Goal: Task Accomplishment & Management: Manage account settings

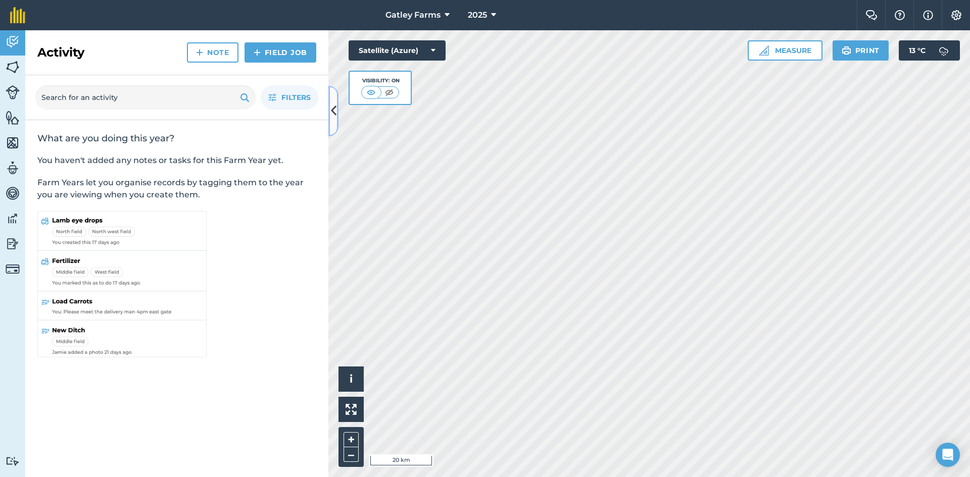
click at [335, 115] on icon at bounding box center [334, 111] width 6 height 18
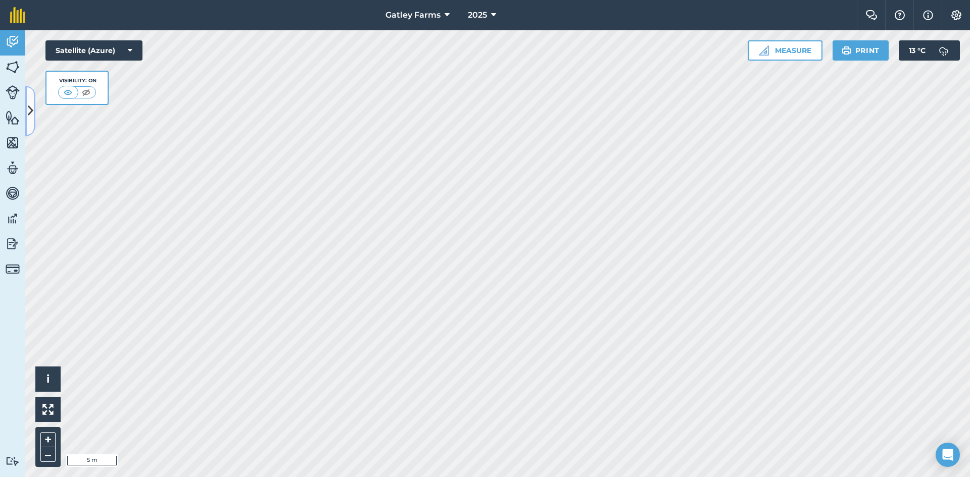
click at [32, 109] on icon at bounding box center [31, 111] width 6 height 18
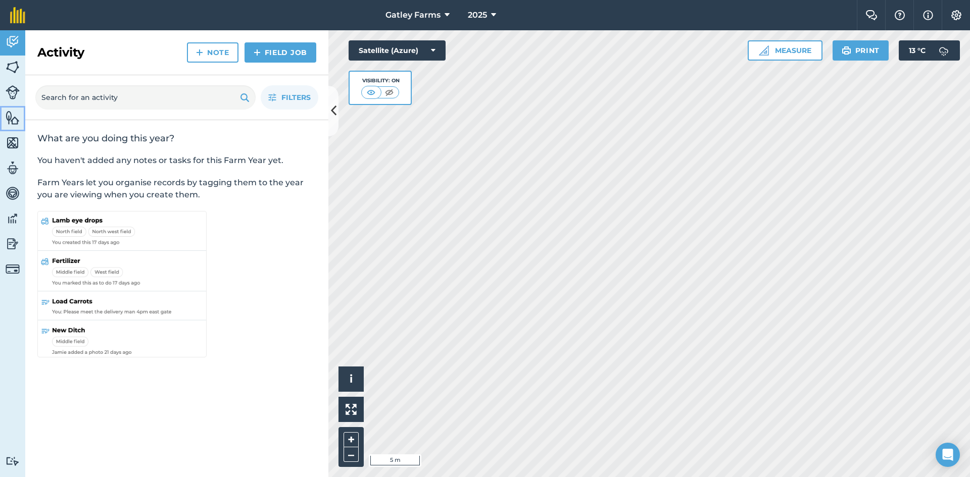
click at [17, 121] on img at bounding box center [13, 117] width 14 height 15
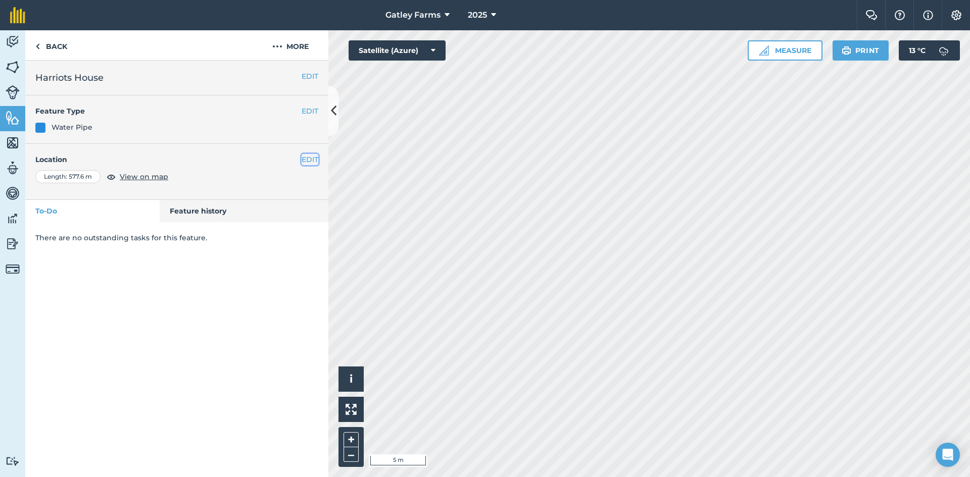
click at [316, 162] on button "EDIT" at bounding box center [310, 159] width 17 height 11
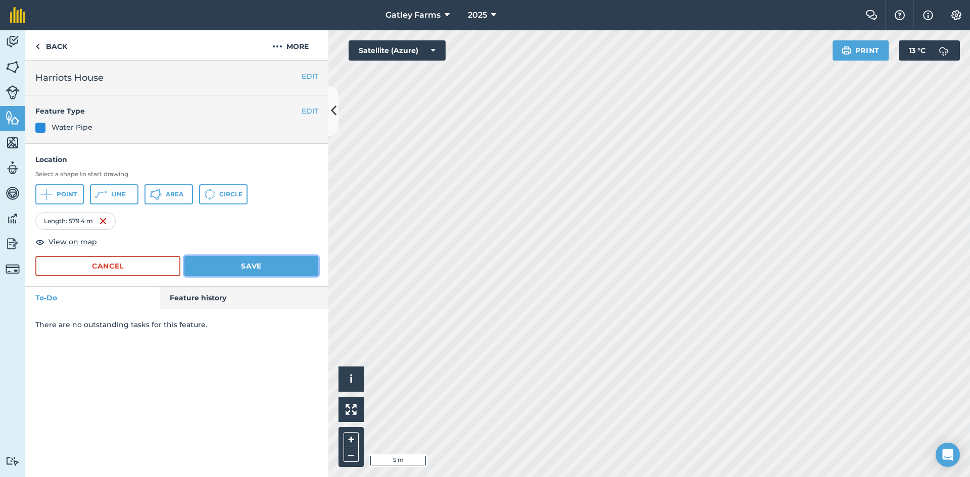
click at [241, 263] on button "Save" at bounding box center [251, 266] width 134 height 20
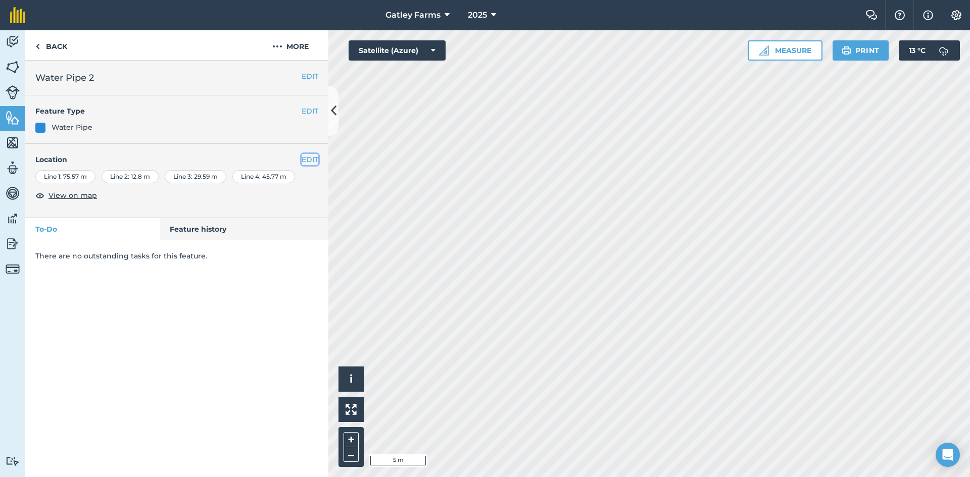
click at [306, 161] on button "EDIT" at bounding box center [310, 159] width 17 height 11
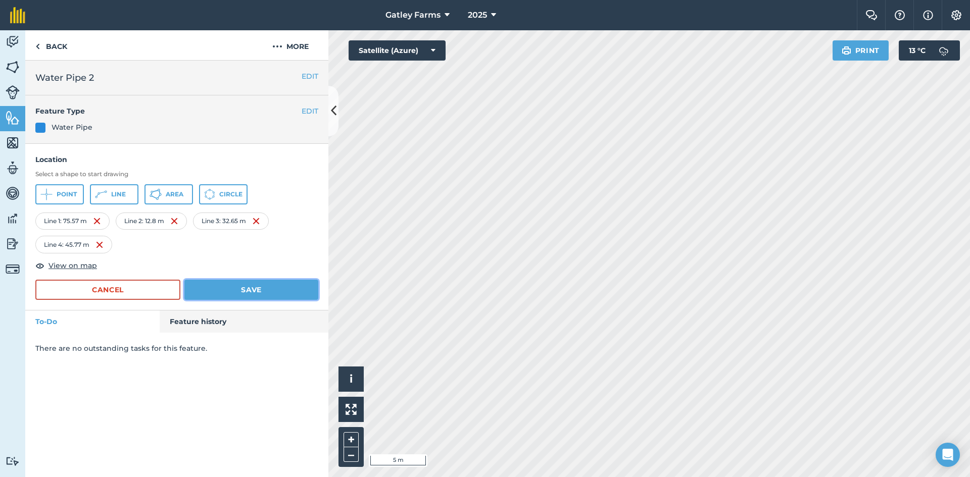
click at [227, 287] on button "Save" at bounding box center [251, 290] width 134 height 20
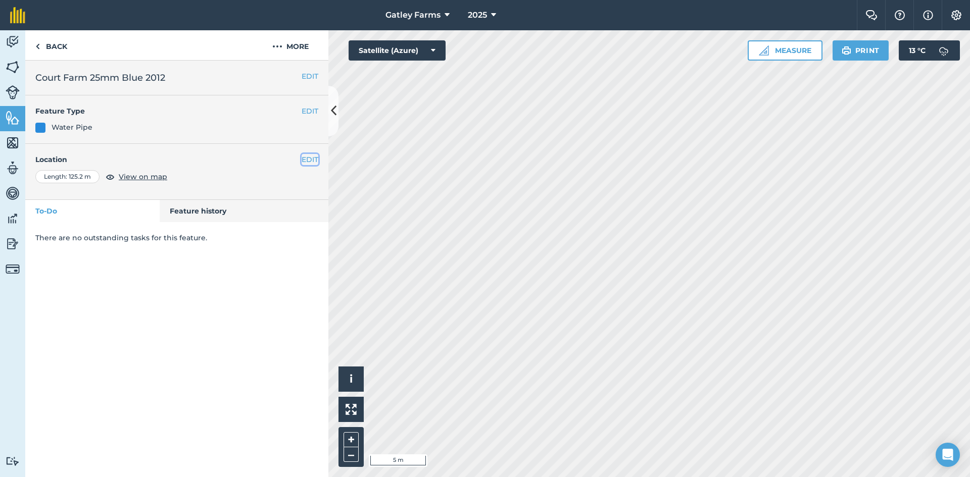
click at [308, 160] on button "EDIT" at bounding box center [310, 159] width 17 height 11
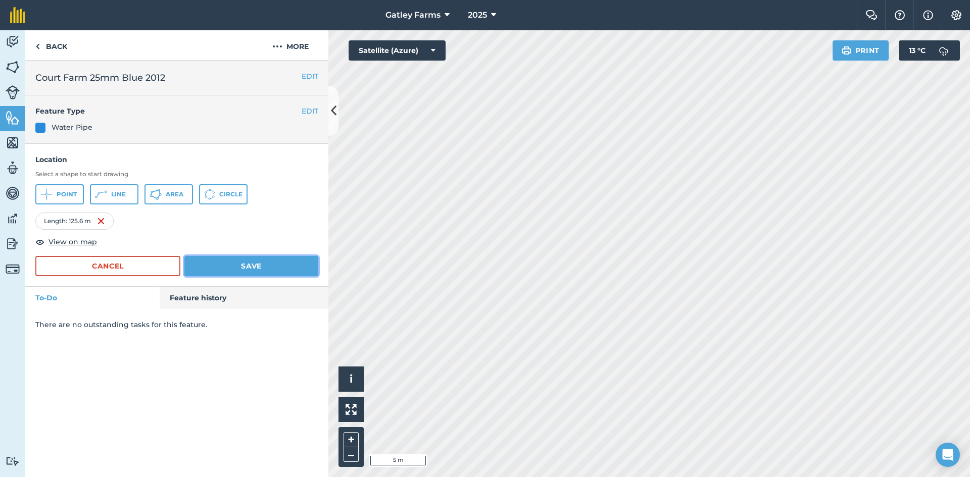
click at [232, 261] on button "Save" at bounding box center [251, 266] width 134 height 20
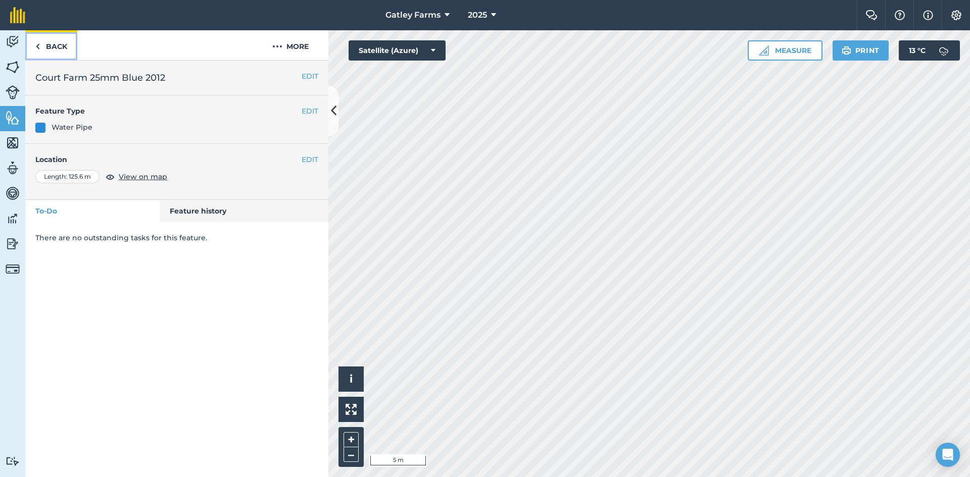
click at [59, 46] on link "Back" at bounding box center [51, 45] width 52 height 30
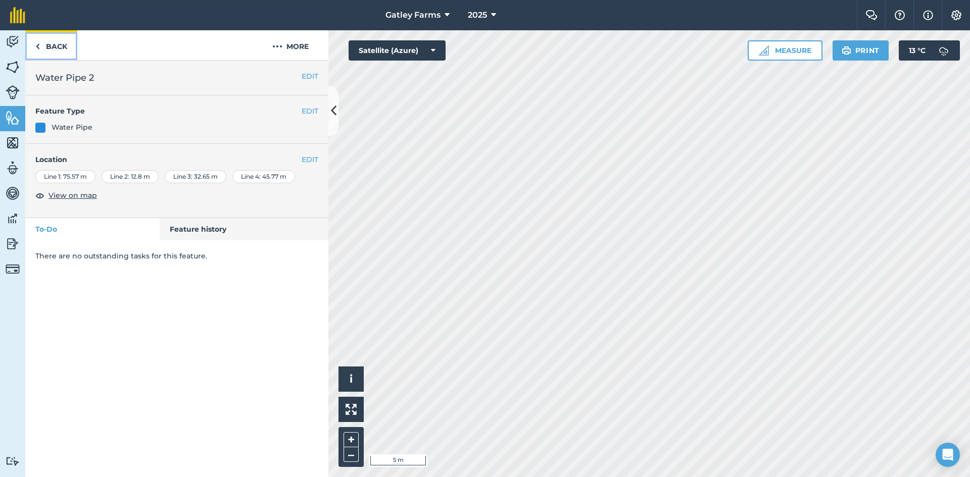
click at [61, 53] on link "Back" at bounding box center [51, 45] width 52 height 30
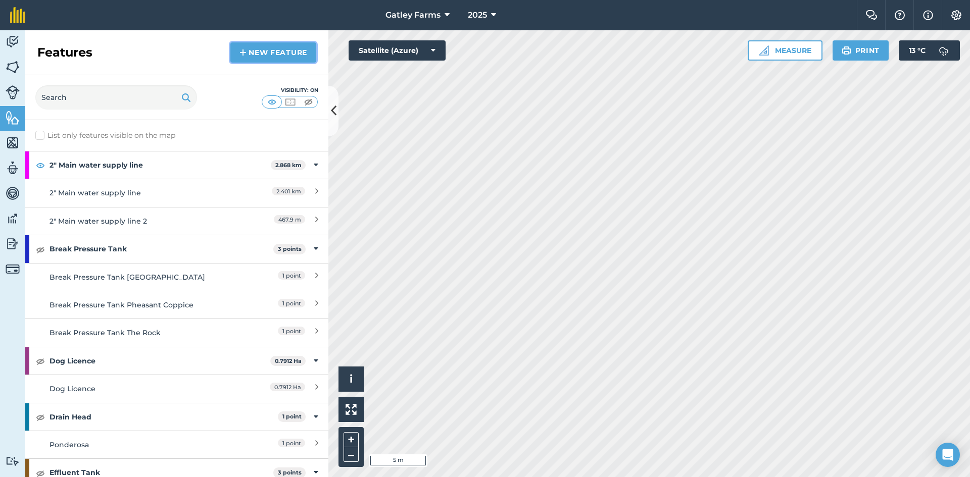
click at [239, 53] on img at bounding box center [242, 52] width 7 height 12
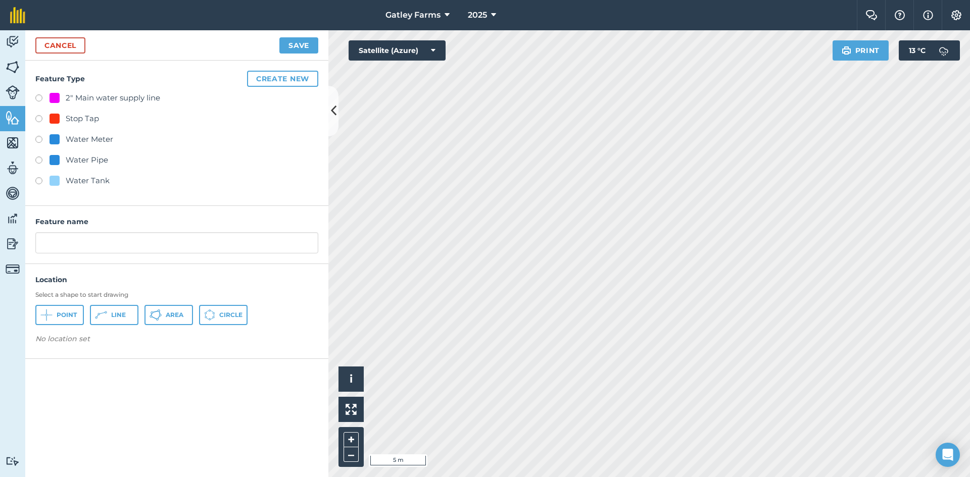
drag, startPoint x: 40, startPoint y: 118, endPoint x: 46, endPoint y: 122, distance: 8.0
click at [39, 117] on label at bounding box center [42, 120] width 14 height 10
radio input "true"
type input "Stop Tap 10"
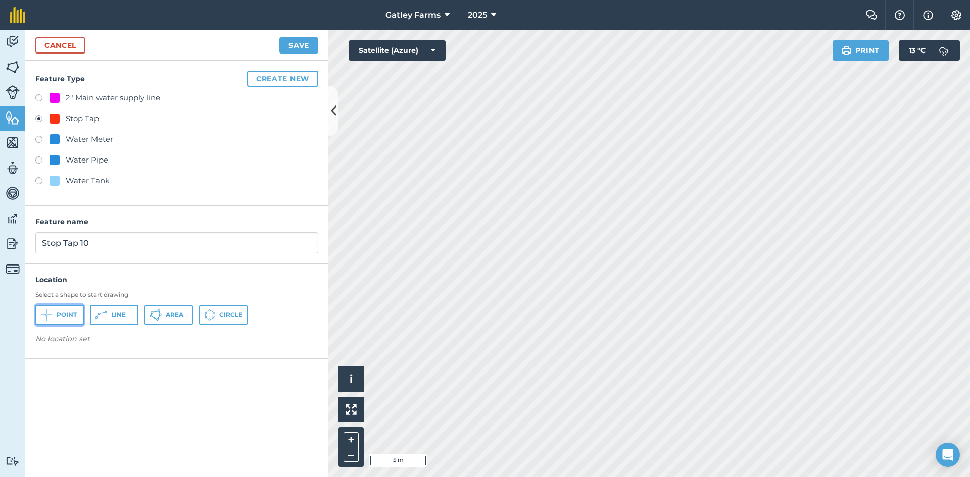
drag, startPoint x: 57, startPoint y: 316, endPoint x: 102, endPoint y: 301, distance: 47.1
click at [58, 315] on span "Point" at bounding box center [67, 315] width 20 height 8
click at [299, 43] on button "Save" at bounding box center [298, 45] width 39 height 16
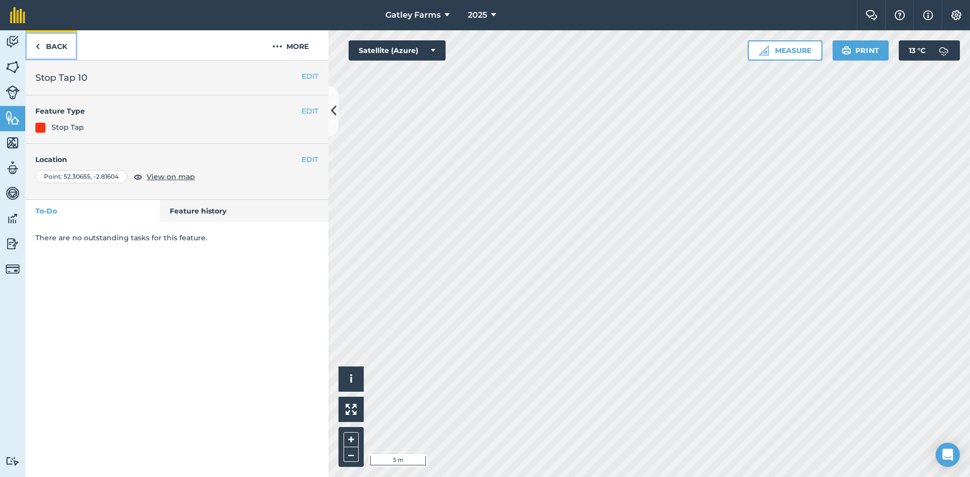
click at [60, 47] on link "Back" at bounding box center [51, 45] width 52 height 30
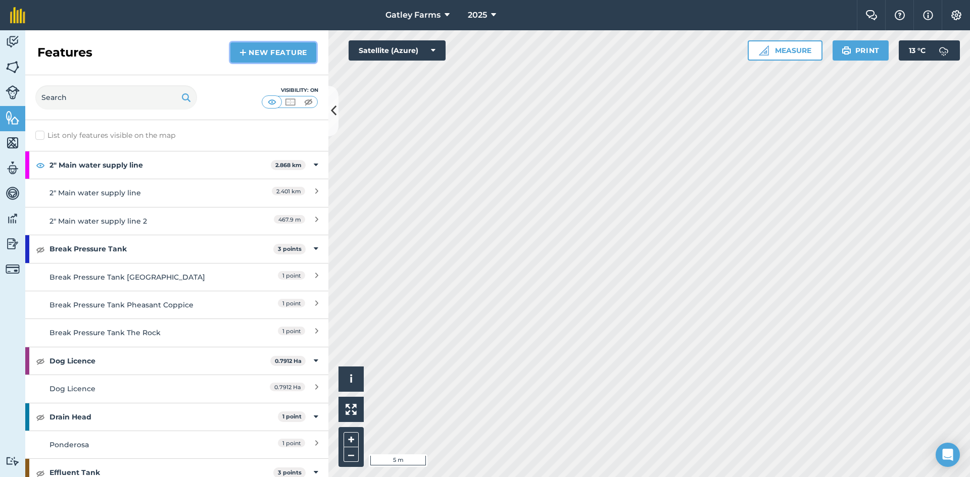
click at [258, 50] on link "New feature" at bounding box center [273, 52] width 86 height 20
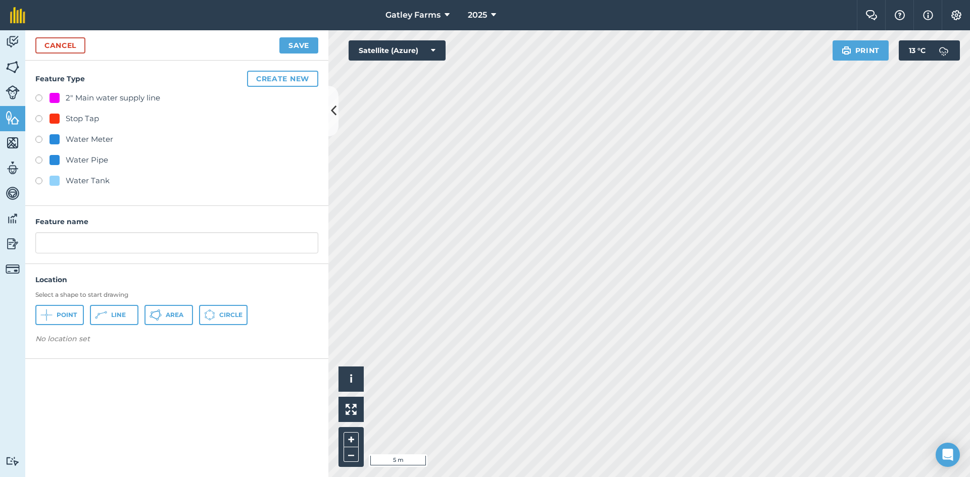
click at [38, 120] on label at bounding box center [42, 120] width 14 height 10
radio input "true"
type input "Stop Tap 10"
click at [48, 316] on icon at bounding box center [46, 315] width 12 height 12
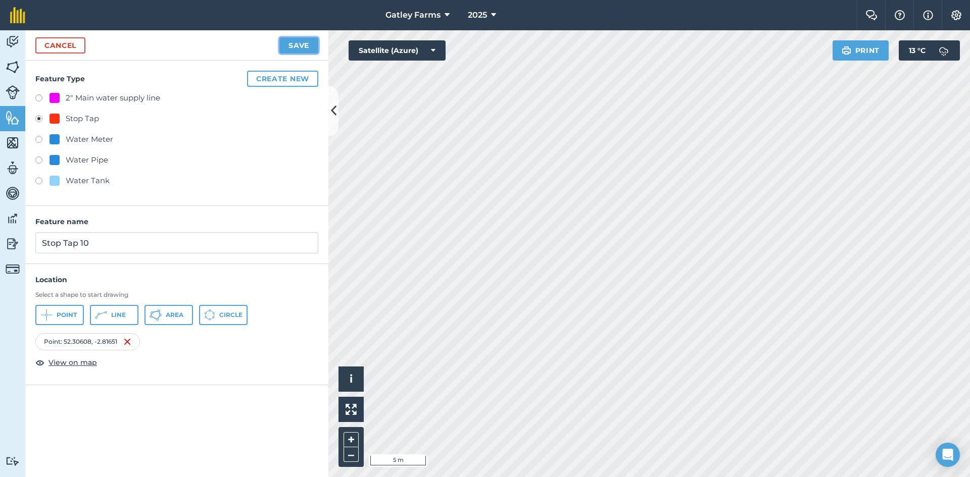
click at [300, 44] on button "Save" at bounding box center [298, 45] width 39 height 16
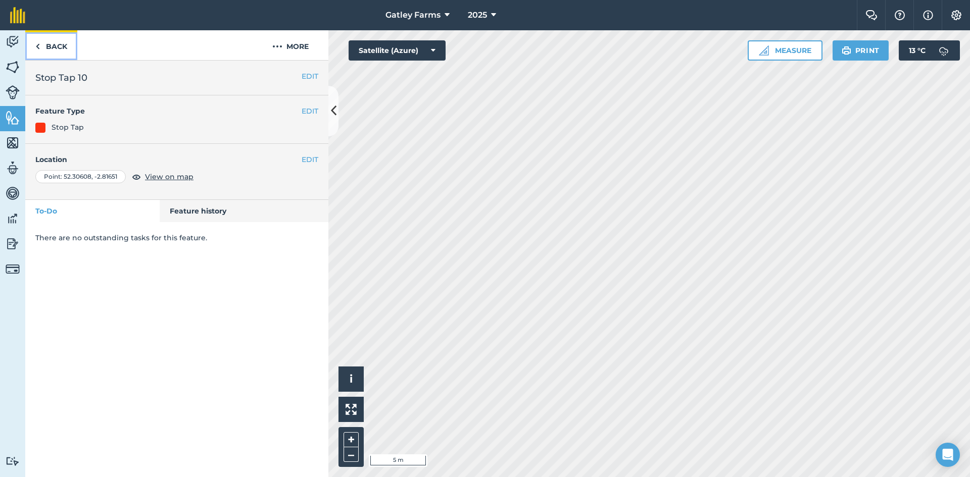
click at [56, 47] on link "Back" at bounding box center [51, 45] width 52 height 30
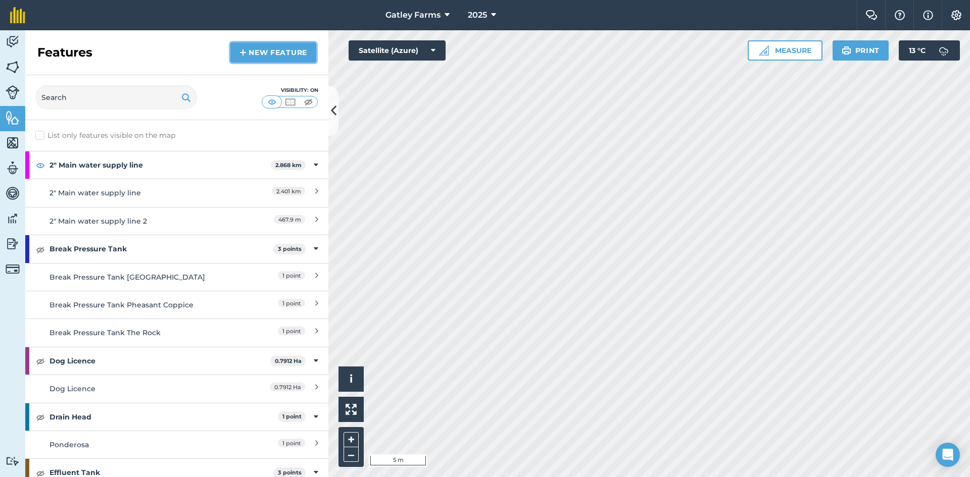
click at [255, 51] on link "New feature" at bounding box center [273, 52] width 86 height 20
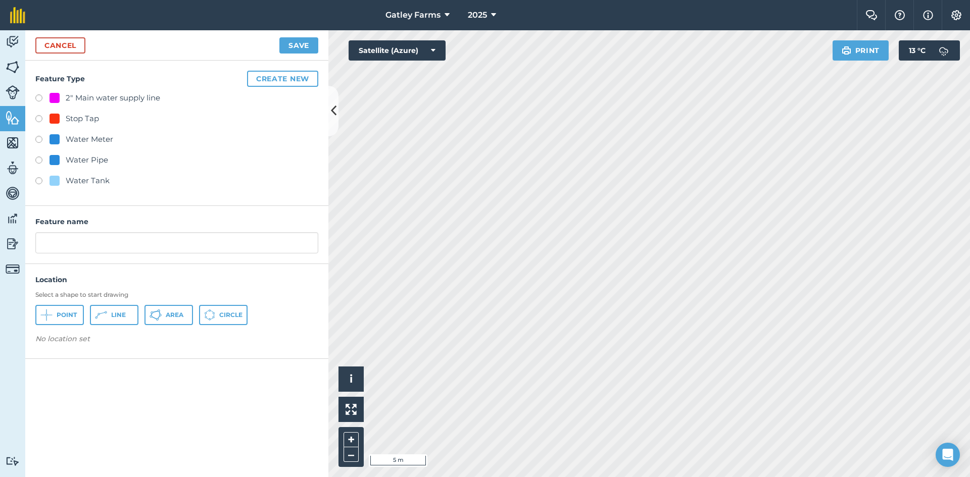
click at [38, 117] on label at bounding box center [42, 120] width 14 height 10
radio input "true"
drag, startPoint x: 91, startPoint y: 242, endPoint x: 83, endPoint y: 244, distance: 8.8
click at [83, 244] on input "Stop Tap 10" at bounding box center [176, 242] width 283 height 21
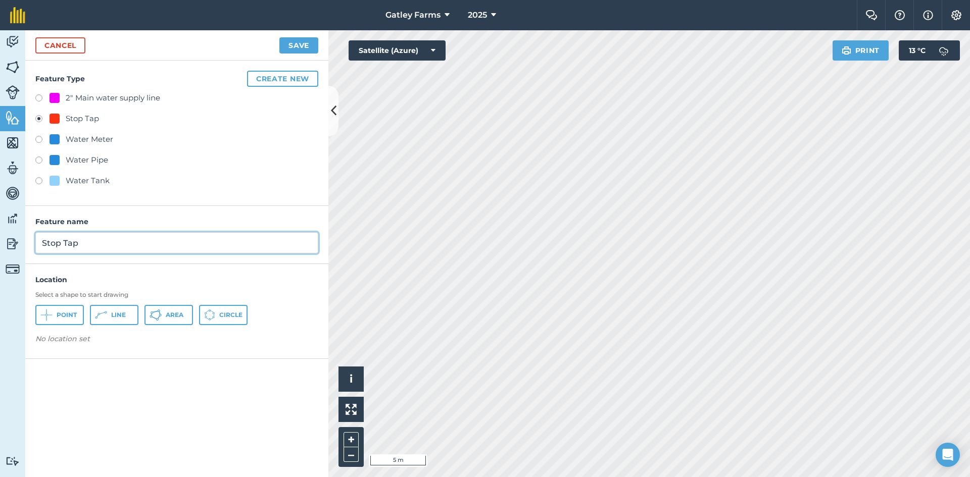
type input "Stop Tap"
click at [50, 317] on icon at bounding box center [46, 315] width 12 height 12
click at [294, 46] on button "Save" at bounding box center [298, 45] width 39 height 16
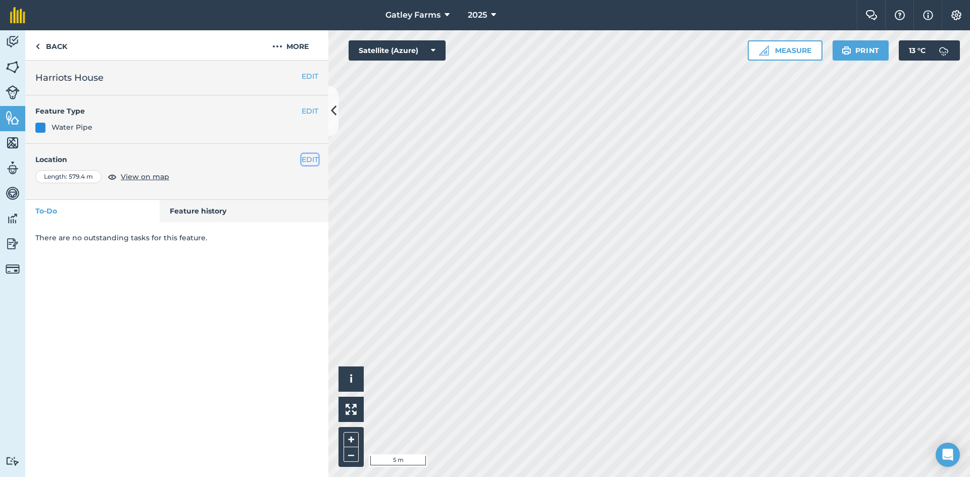
click at [310, 161] on button "EDIT" at bounding box center [310, 159] width 17 height 11
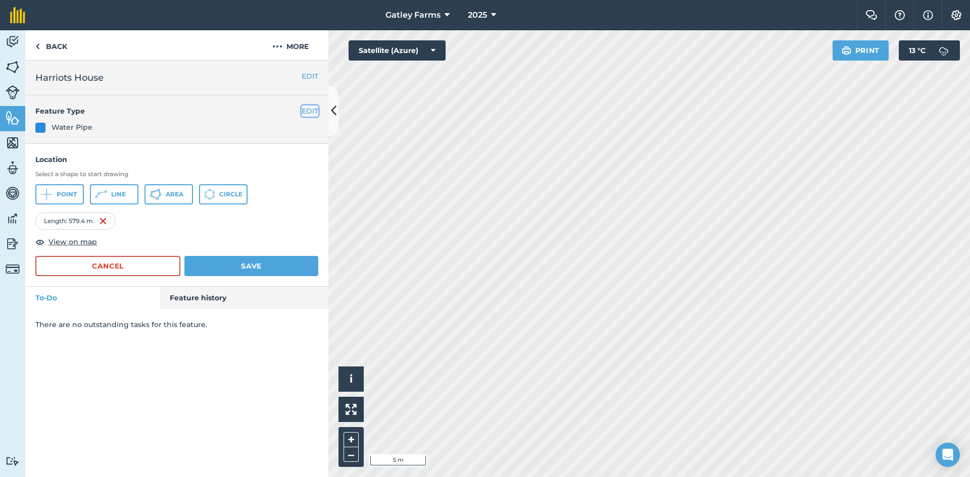
click at [309, 113] on button "EDIT" at bounding box center [310, 111] width 17 height 11
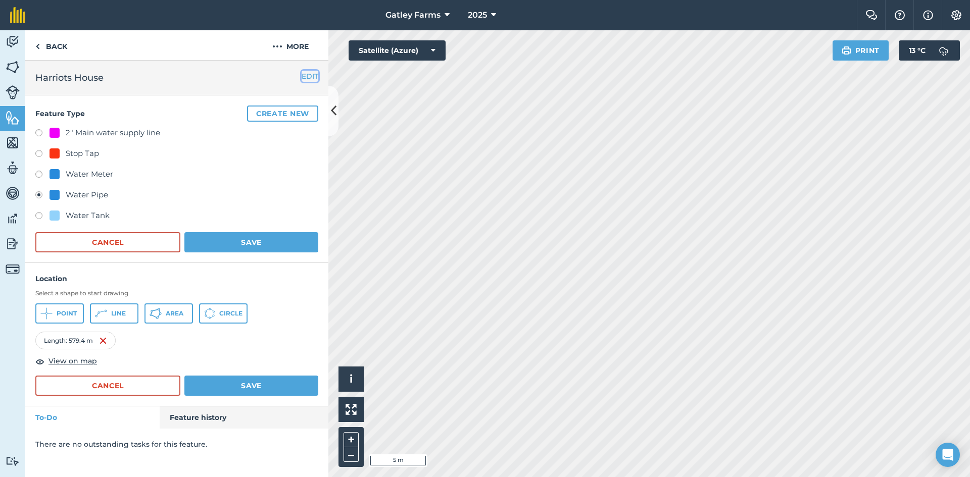
click at [309, 74] on button "EDIT" at bounding box center [310, 76] width 17 height 11
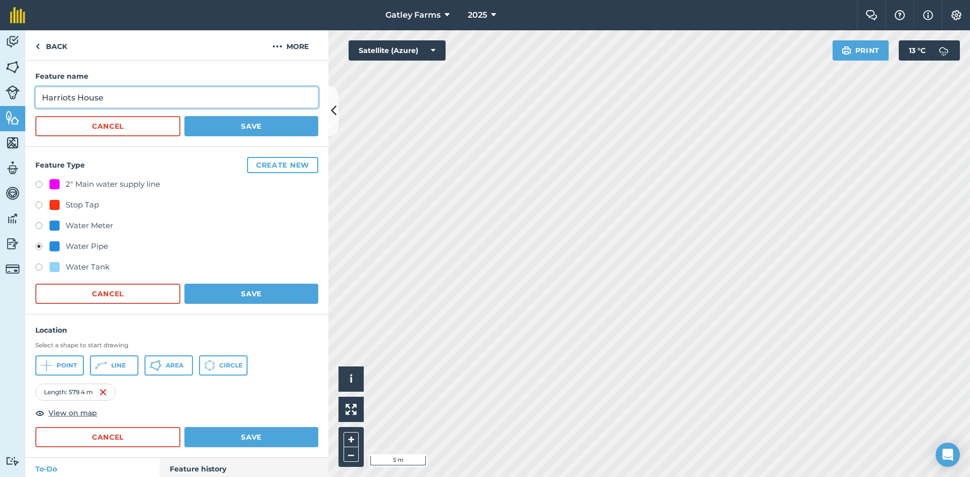
click at [130, 97] on input "Harriots House" at bounding box center [176, 97] width 283 height 21
type input "Harriots House from gatley res"
click at [223, 434] on button "Save" at bounding box center [251, 437] width 134 height 20
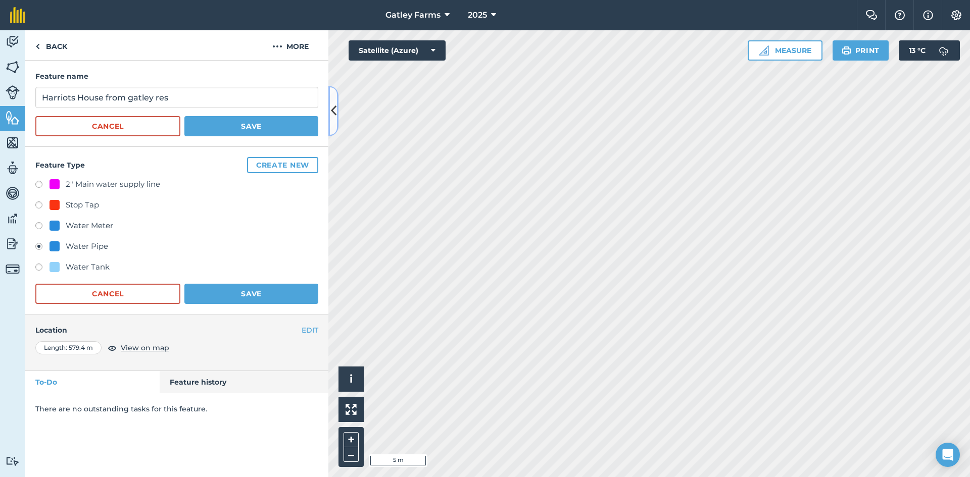
click at [335, 109] on icon at bounding box center [334, 111] width 6 height 18
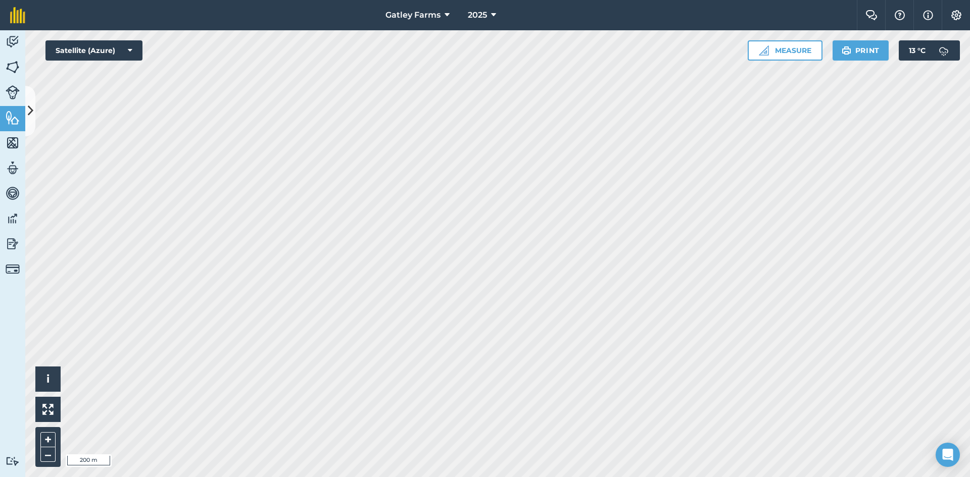
click at [411, 477] on html "Gatley Farms 2025 Farm Chat Help Info Settings Gatley Farms - 2025 Reproduced w…" at bounding box center [485, 238] width 970 height 477
click at [445, 477] on html "Gatley Farms 2025 Farm Chat Help Info Settings Gatley Farms - 2025 Reproduced w…" at bounding box center [485, 238] width 970 height 477
click at [451, 477] on html "Gatley Farms 2025 Farm Chat Help Info Settings Gatley Farms - 2025 Reproduced w…" at bounding box center [485, 238] width 970 height 477
